Goal: Task Accomplishment & Management: Use online tool/utility

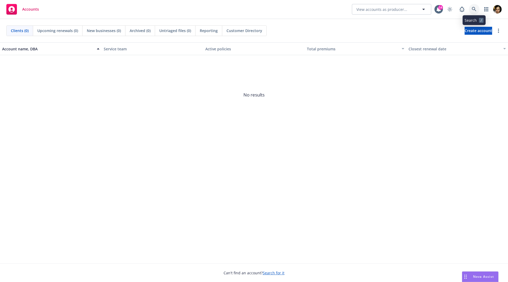
click at [476, 8] on icon at bounding box center [474, 9] width 5 height 5
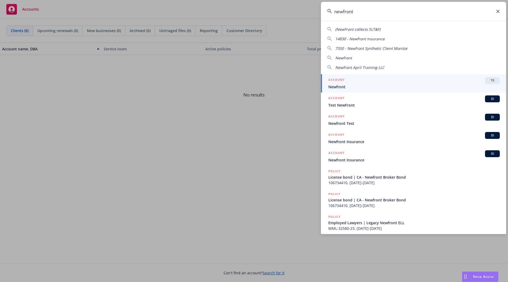
type input "newfront"
click at [432, 77] on div "ACCOUNT TR" at bounding box center [413, 80] width 171 height 7
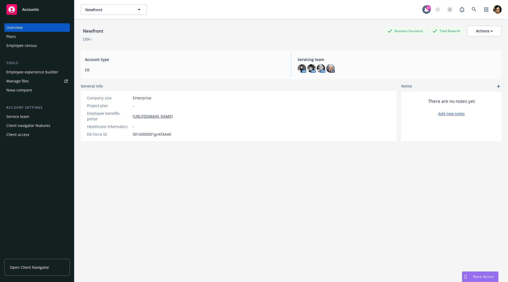
click at [28, 70] on div "Employee experience builder" at bounding box center [32, 72] width 52 height 8
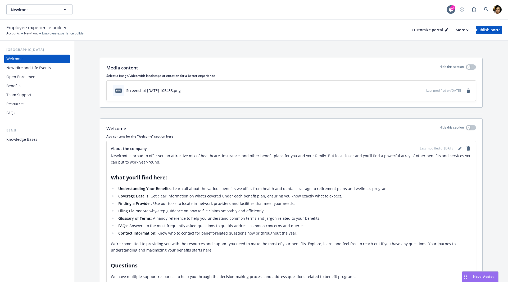
click at [34, 137] on div "Knowledge Bases" at bounding box center [21, 139] width 31 height 8
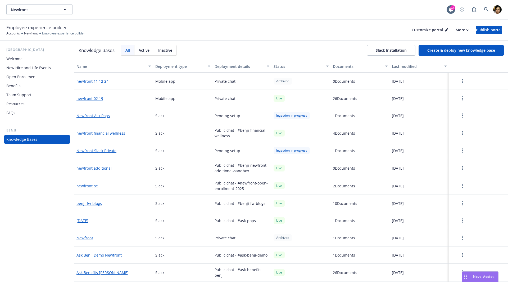
click at [404, 51] on button "Slack Installation" at bounding box center [391, 50] width 48 height 11
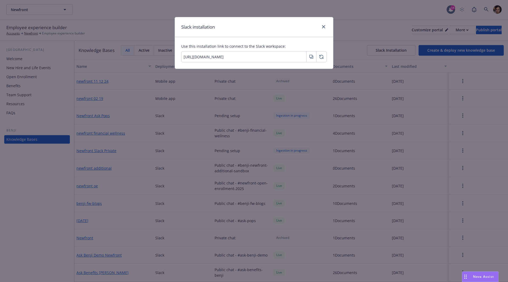
click at [266, 56] on input "https://slack.com/oauth/v2/authorize?client_id=997894838706.5188332622983&scope…" at bounding box center [244, 57] width 125 height 6
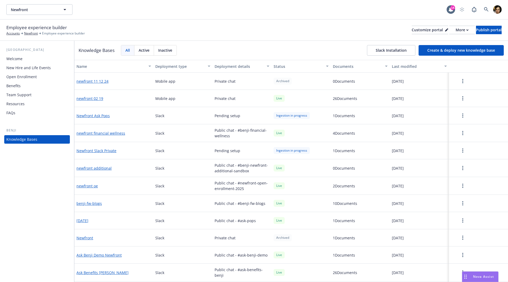
click at [389, 45] on button "Slack Installation" at bounding box center [391, 50] width 48 height 11
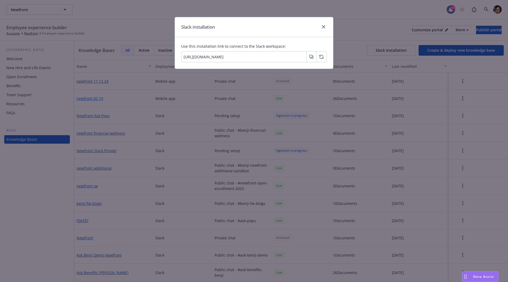
click at [242, 46] on span "Use this installation link to connect to the Slack workspace:" at bounding box center [254, 46] width 146 height 6
click at [324, 27] on icon "close" at bounding box center [323, 26] width 3 height 3
